Goal: Task Accomplishment & Management: Manage account settings

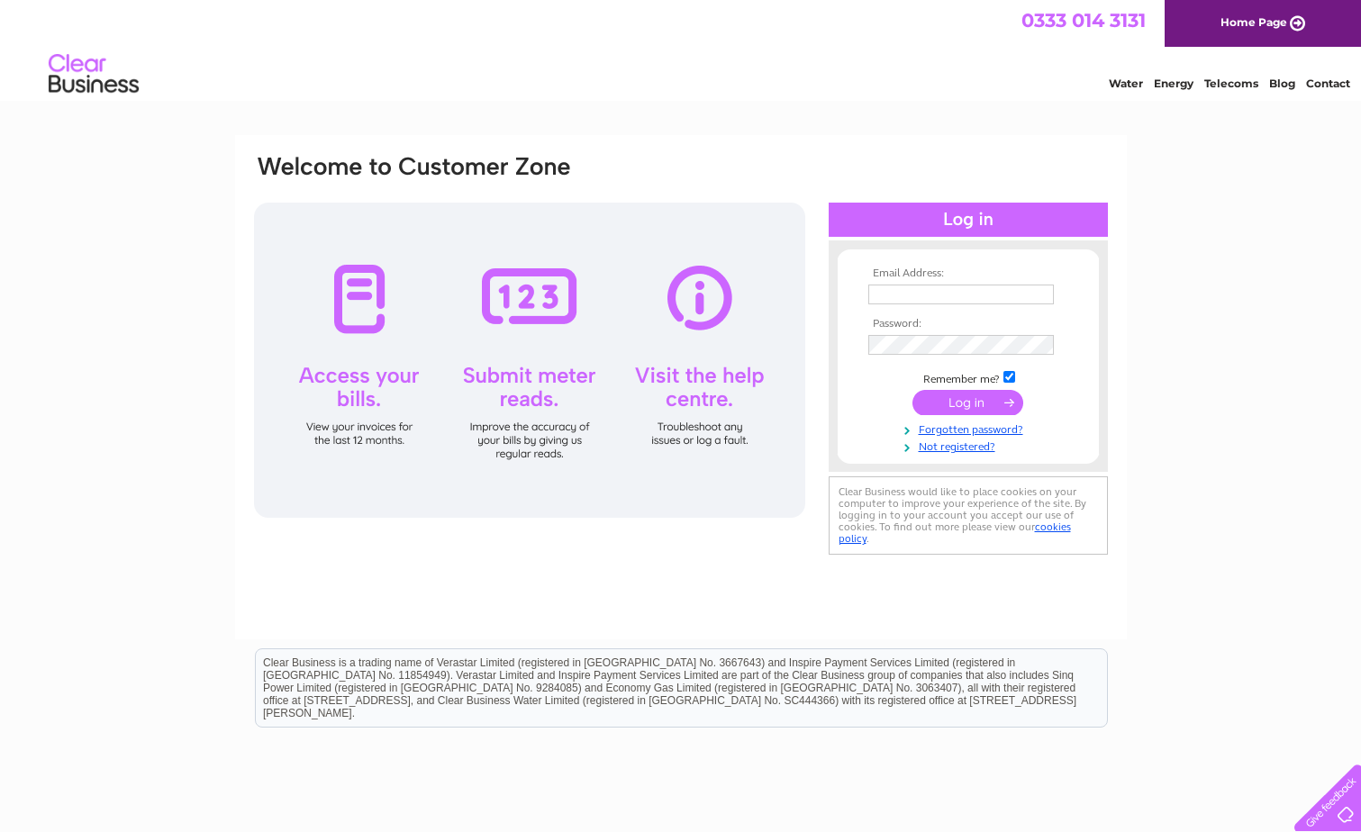
type input "[EMAIL_ADDRESS][DOMAIN_NAME]"
click at [956, 399] on input "submit" at bounding box center [967, 402] width 111 height 25
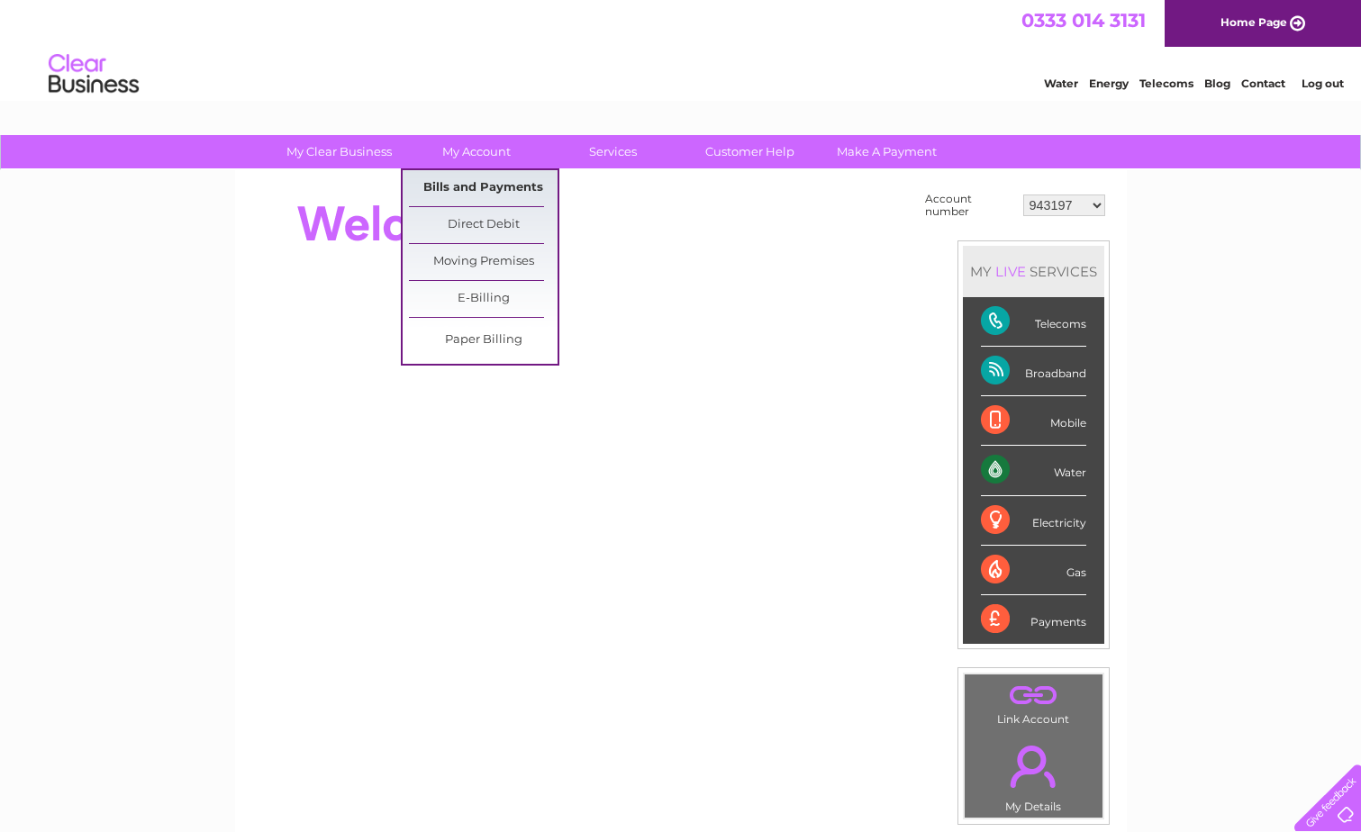
click at [468, 186] on link "Bills and Payments" at bounding box center [483, 188] width 149 height 36
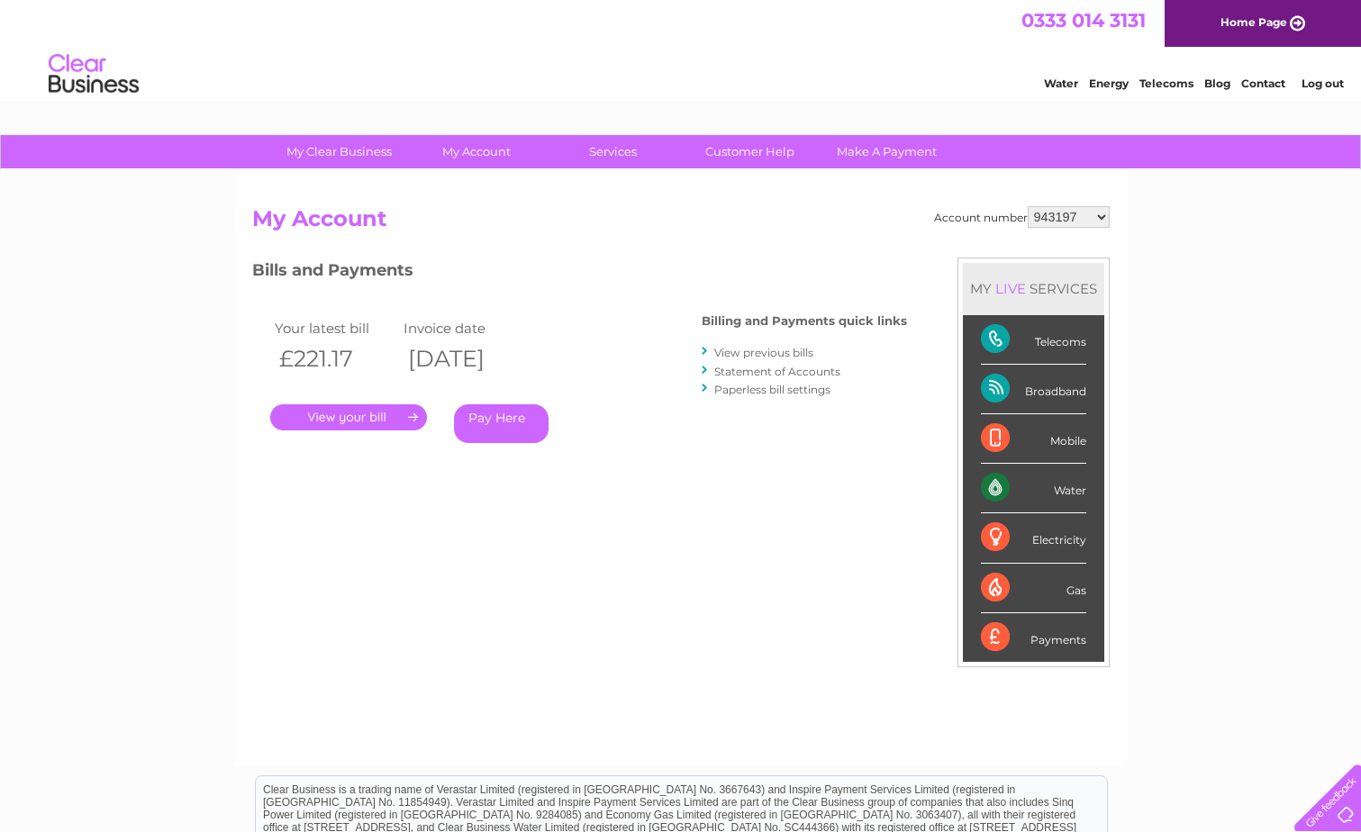
click at [348, 413] on link "." at bounding box center [348, 417] width 157 height 26
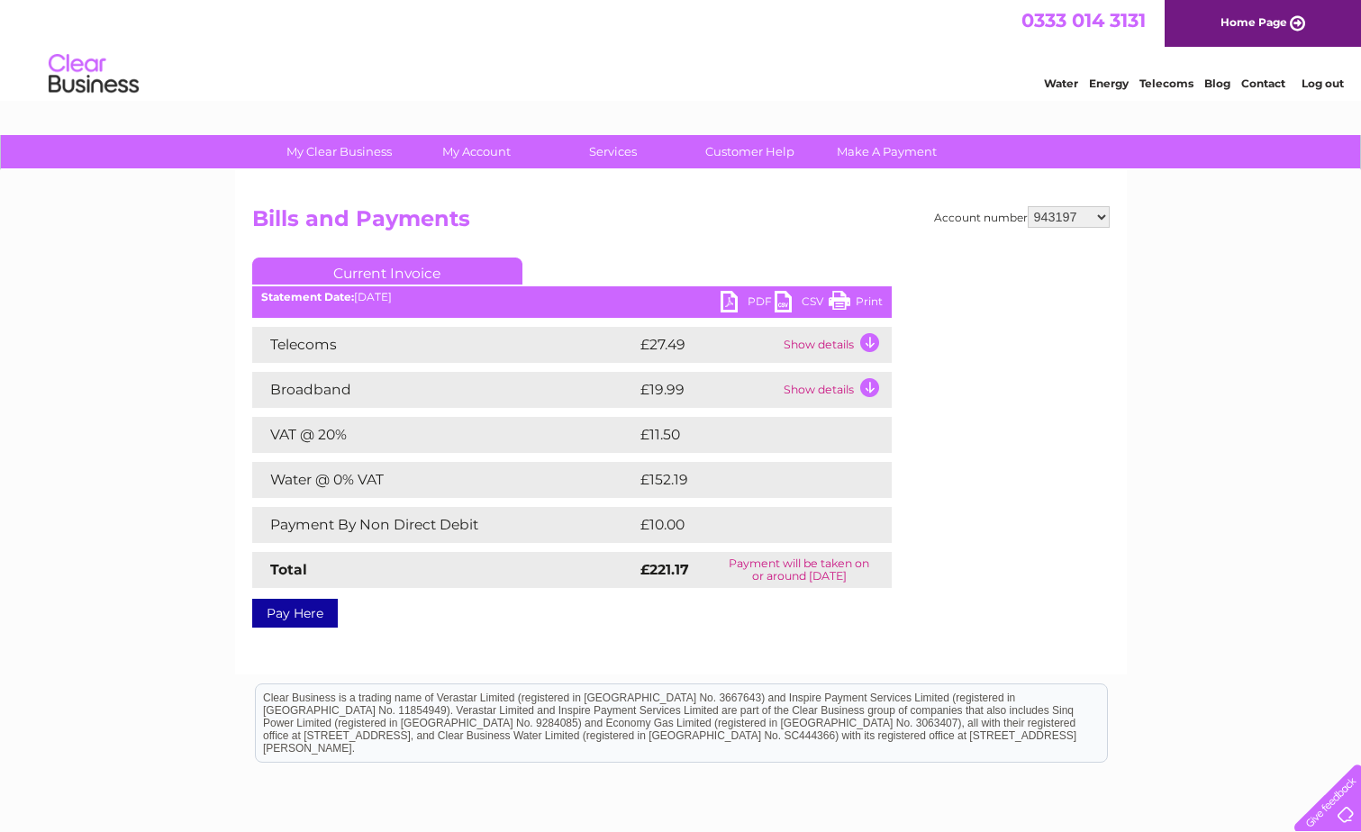
click at [756, 297] on link "PDF" at bounding box center [748, 304] width 54 height 26
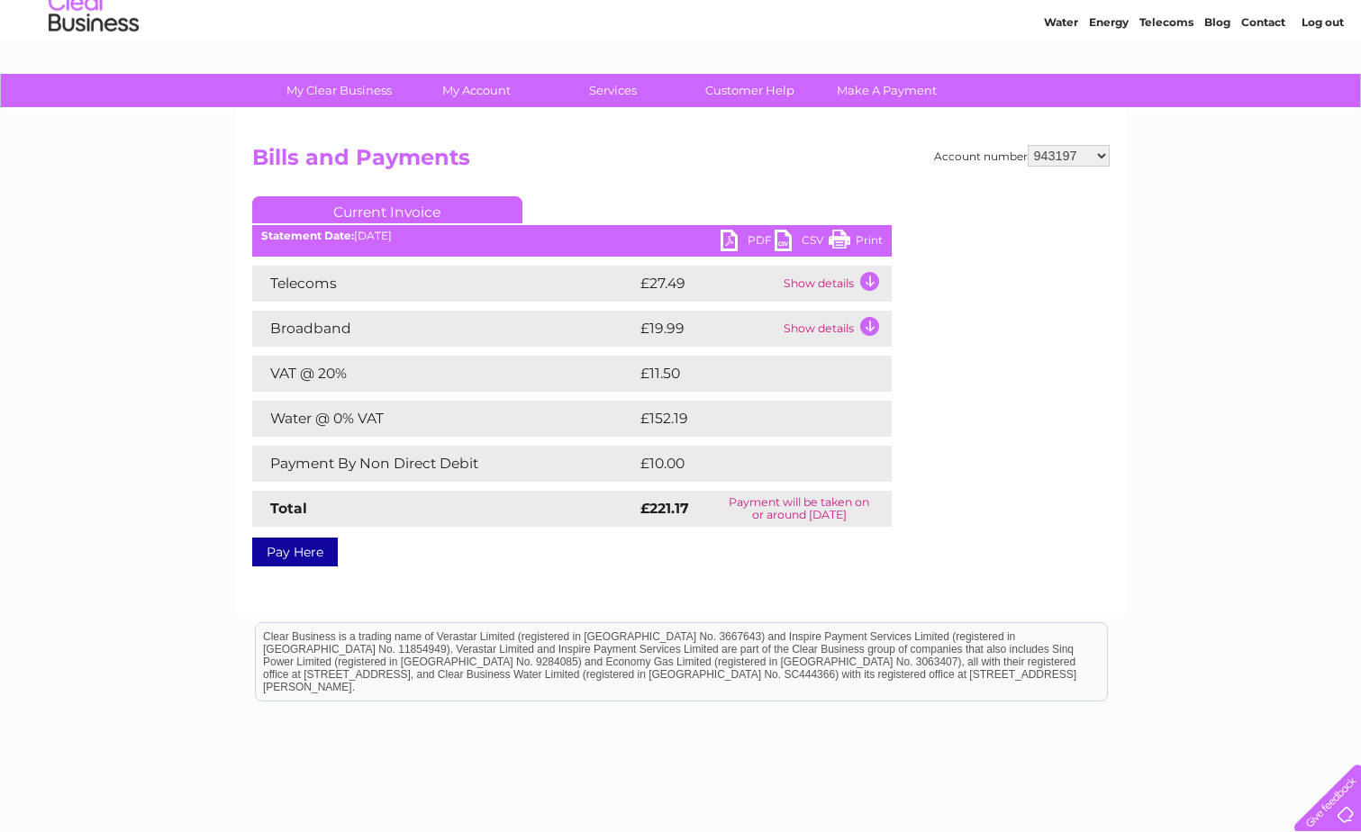
scroll to position [90, 0]
